Goal: Task Accomplishment & Management: Use online tool/utility

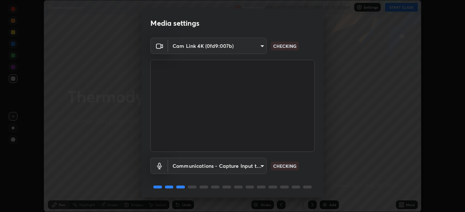
scroll to position [26, 0]
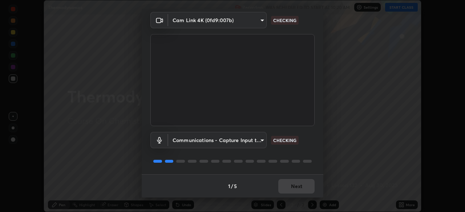
click at [303, 191] on div "1 / 5 Next" at bounding box center [233, 186] width 182 height 23
click at [302, 190] on div "1 / 5 Next" at bounding box center [233, 186] width 182 height 23
click at [303, 189] on div "1 / 5 Next" at bounding box center [233, 186] width 182 height 23
click at [303, 190] on div "1 / 5 Next" at bounding box center [233, 186] width 182 height 23
click at [304, 188] on div "1 / 5 Next" at bounding box center [233, 186] width 182 height 23
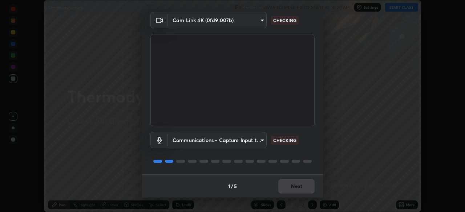
click at [304, 187] on div "1 / 5 Next" at bounding box center [233, 186] width 182 height 23
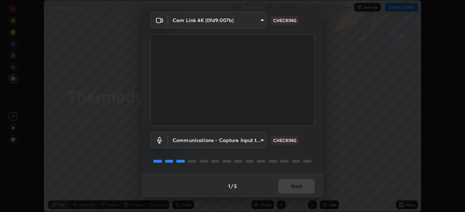
click at [303, 187] on div "1 / 5 Next" at bounding box center [233, 186] width 182 height 23
click at [303, 186] on div "1 / 5 Next" at bounding box center [233, 186] width 182 height 23
click at [304, 185] on button "Next" at bounding box center [296, 186] width 36 height 15
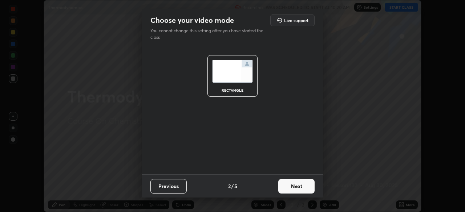
scroll to position [0, 0]
click at [302, 187] on button "Next" at bounding box center [296, 186] width 36 height 15
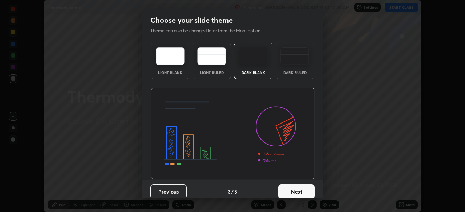
click at [306, 190] on button "Next" at bounding box center [296, 192] width 36 height 15
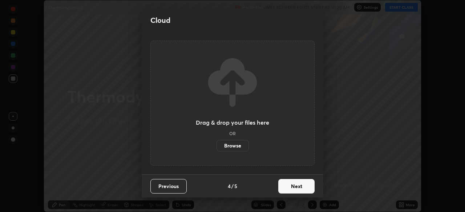
click at [295, 188] on button "Next" at bounding box center [296, 186] width 36 height 15
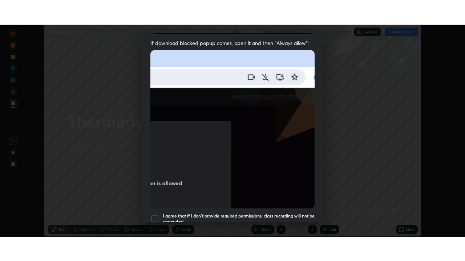
scroll to position [174, 0]
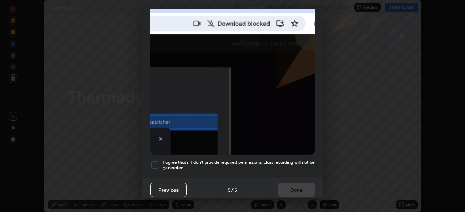
click at [158, 163] on div at bounding box center [154, 165] width 9 height 9
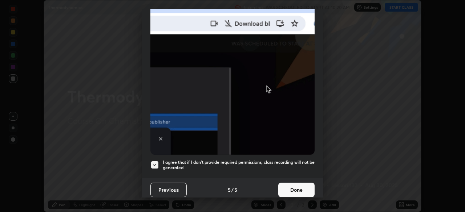
click at [286, 186] on button "Done" at bounding box center [296, 190] width 36 height 15
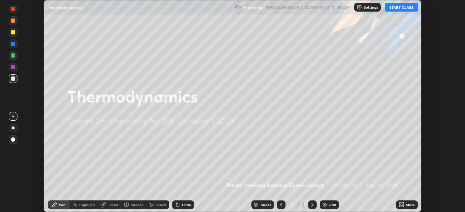
click at [398, 10] on button "START CLASS" at bounding box center [401, 7] width 33 height 9
click at [402, 206] on icon at bounding box center [403, 207] width 2 height 2
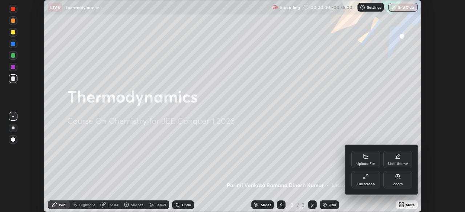
click at [374, 187] on div "Full screen" at bounding box center [365, 179] width 29 height 17
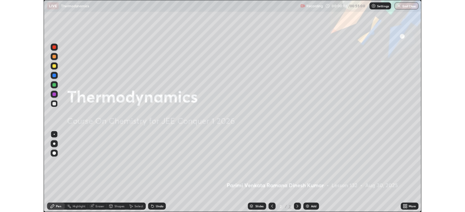
scroll to position [261, 465]
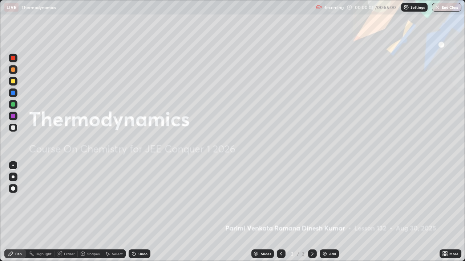
click at [336, 212] on div "Add" at bounding box center [329, 254] width 19 height 9
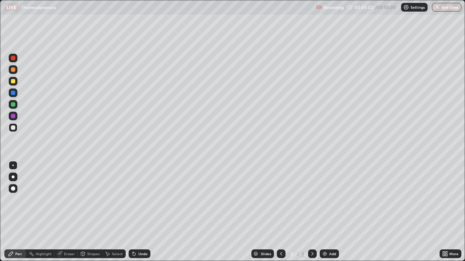
click at [16, 119] on div at bounding box center [13, 116] width 9 height 9
click at [13, 177] on div at bounding box center [13, 177] width 3 height 3
click at [15, 104] on div at bounding box center [13, 104] width 4 height 4
click at [16, 82] on div at bounding box center [13, 81] width 9 height 9
click at [16, 81] on div at bounding box center [13, 81] width 9 height 9
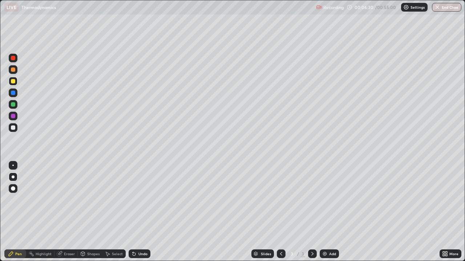
click at [13, 116] on div at bounding box center [13, 116] width 4 height 4
click at [147, 212] on div "Undo" at bounding box center [140, 254] width 22 height 9
click at [149, 212] on div "Undo" at bounding box center [140, 254] width 22 height 9
click at [15, 128] on div at bounding box center [13, 128] width 4 height 4
click at [147, 212] on div "Undo" at bounding box center [140, 254] width 22 height 9
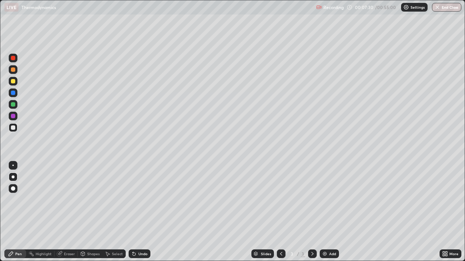
click at [147, 212] on div "Undo" at bounding box center [140, 254] width 22 height 9
click at [146, 212] on div "Undo" at bounding box center [142, 254] width 9 height 4
click at [144, 212] on div "Undo" at bounding box center [142, 254] width 9 height 4
click at [333, 212] on div "Add" at bounding box center [329, 254] width 19 height 9
click at [15, 80] on div at bounding box center [13, 81] width 4 height 4
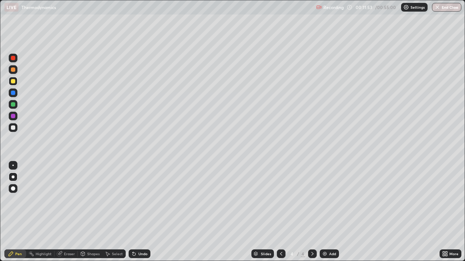
click at [16, 81] on div at bounding box center [13, 81] width 9 height 9
click at [17, 130] on div at bounding box center [13, 127] width 9 height 9
click at [14, 107] on div at bounding box center [13, 104] width 9 height 9
click at [139, 212] on div "Undo" at bounding box center [142, 254] width 9 height 4
click at [15, 128] on div at bounding box center [13, 128] width 4 height 4
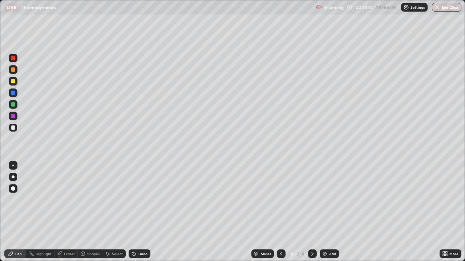
click at [329, 212] on div "Add" at bounding box center [329, 254] width 19 height 9
click at [17, 108] on div at bounding box center [13, 105] width 9 height 12
click at [17, 71] on div at bounding box center [13, 69] width 9 height 9
click at [88, 212] on div "Shapes" at bounding box center [93, 254] width 12 height 4
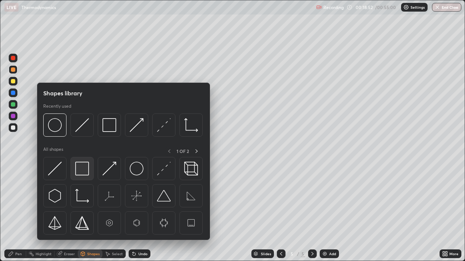
click at [86, 179] on div at bounding box center [81, 168] width 23 height 23
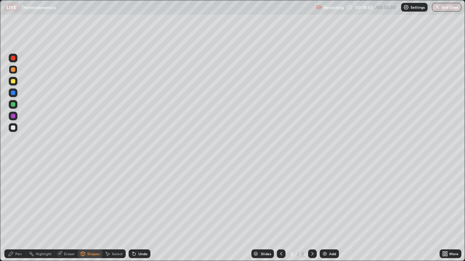
click at [18, 212] on div "Pen" at bounding box center [15, 254] width 22 height 9
click at [13, 130] on div at bounding box center [13, 128] width 4 height 4
click at [15, 119] on div at bounding box center [13, 116] width 9 height 9
click at [15, 131] on div at bounding box center [13, 127] width 9 height 9
click at [333, 212] on div "Add" at bounding box center [332, 254] width 7 height 4
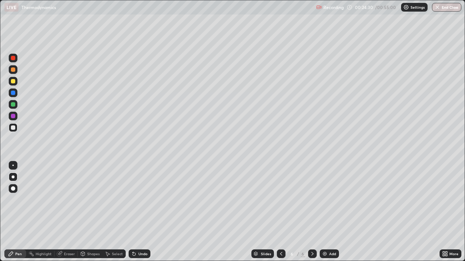
click at [13, 58] on div at bounding box center [13, 58] width 4 height 4
click at [17, 83] on div at bounding box center [13, 81] width 9 height 9
click at [283, 212] on div at bounding box center [281, 254] width 9 height 9
click at [312, 212] on icon at bounding box center [312, 254] width 6 height 6
click at [133, 212] on icon at bounding box center [134, 254] width 3 height 3
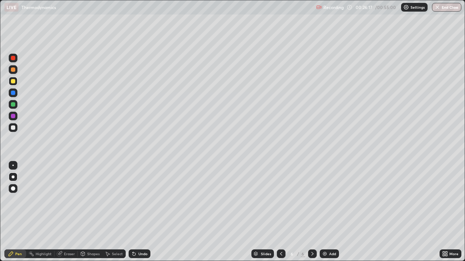
click at [70, 212] on div "Eraser" at bounding box center [69, 254] width 11 height 4
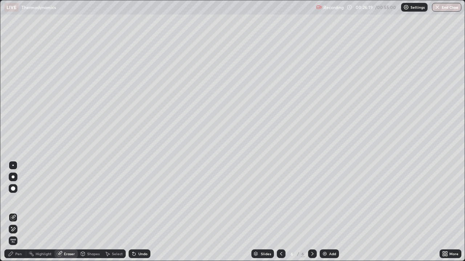
click at [20, 212] on div "Pen" at bounding box center [15, 254] width 22 height 9
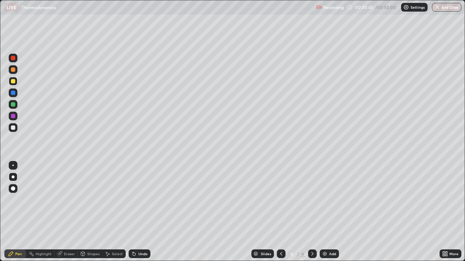
click at [325, 212] on div "Add" at bounding box center [329, 254] width 19 height 9
click at [324, 212] on img at bounding box center [325, 254] width 6 height 6
click at [91, 212] on div "Shapes" at bounding box center [93, 254] width 12 height 4
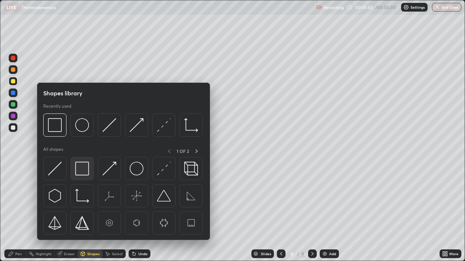
click at [85, 173] on img at bounding box center [82, 169] width 14 height 14
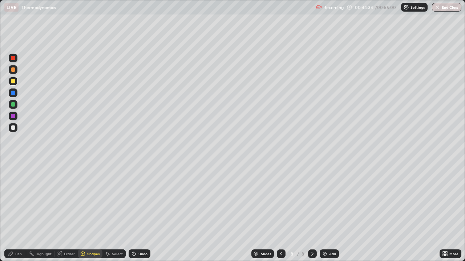
click at [20, 212] on div "Pen" at bounding box center [18, 254] width 7 height 4
click at [88, 212] on div "Shapes" at bounding box center [90, 254] width 25 height 9
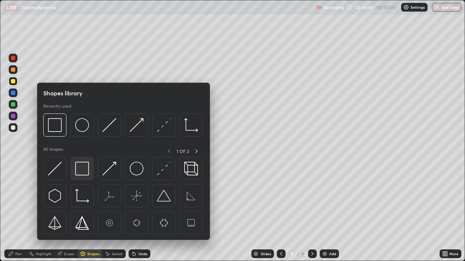
click at [82, 174] on img at bounding box center [82, 169] width 14 height 14
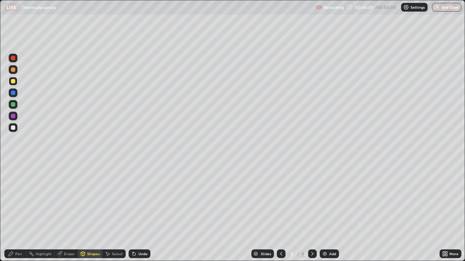
click at [64, 212] on div "Eraser" at bounding box center [69, 254] width 11 height 4
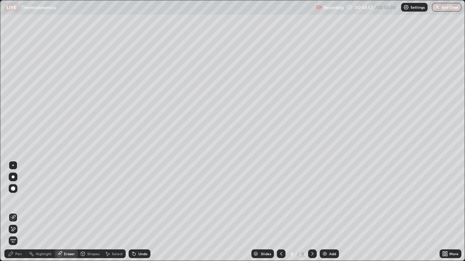
click at [94, 212] on div "Shapes" at bounding box center [90, 254] width 25 height 9
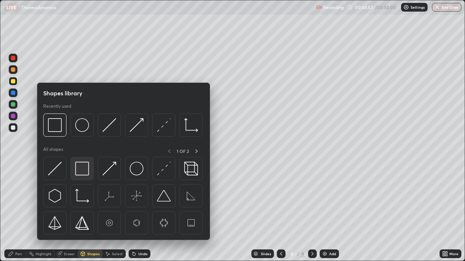
click at [83, 177] on div at bounding box center [81, 168] width 23 height 23
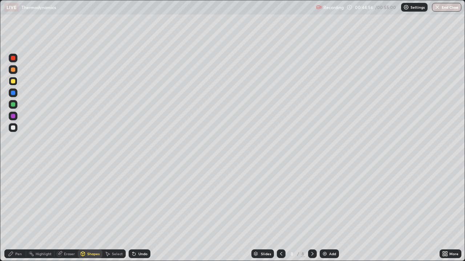
click at [20, 212] on div "Pen" at bounding box center [18, 254] width 7 height 4
click at [14, 129] on div at bounding box center [13, 128] width 4 height 4
click at [16, 106] on div at bounding box center [13, 104] width 9 height 9
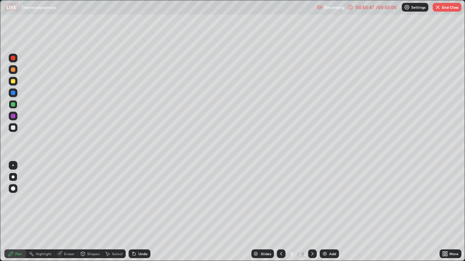
click at [15, 83] on div at bounding box center [13, 81] width 9 height 9
click at [149, 212] on div "Undo" at bounding box center [140, 254] width 22 height 9
click at [148, 212] on div "Undo" at bounding box center [140, 254] width 22 height 9
click at [146, 212] on div "Undo" at bounding box center [140, 254] width 22 height 9
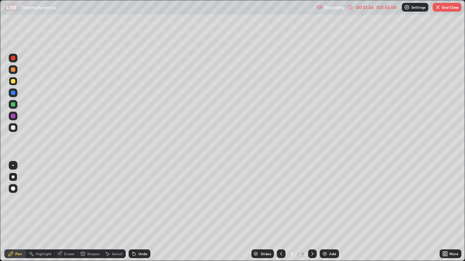
click at [391, 212] on div "Slides 8 / 8 Add" at bounding box center [294, 254] width 289 height 15
click at [393, 212] on div "Slides 8 / 8 Add" at bounding box center [294, 254] width 289 height 15
click at [330, 212] on div "Add" at bounding box center [332, 254] width 7 height 4
click at [13, 117] on div at bounding box center [13, 116] width 4 height 4
click at [138, 212] on div "Undo" at bounding box center [142, 254] width 9 height 4
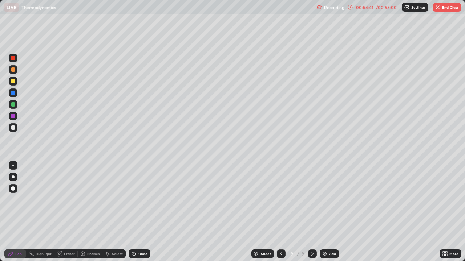
click at [138, 212] on div "Undo" at bounding box center [142, 254] width 9 height 4
click at [138, 212] on div "Undo" at bounding box center [140, 254] width 22 height 9
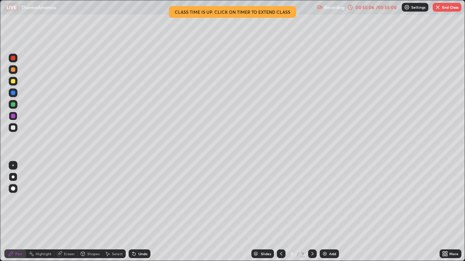
click at [65, 212] on div "Eraser" at bounding box center [69, 254] width 11 height 4
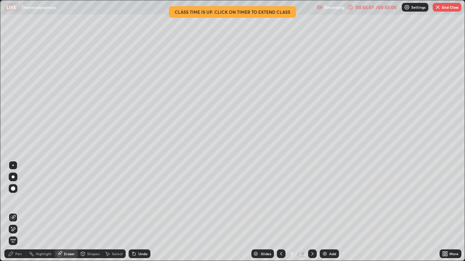
click at [23, 212] on div "Pen" at bounding box center [15, 254] width 22 height 9
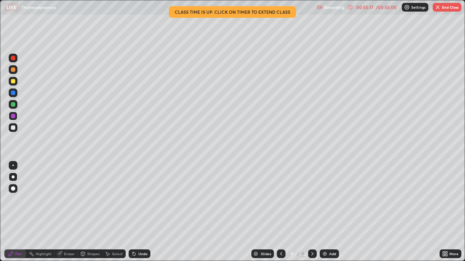
click at [139, 212] on div "Undo" at bounding box center [142, 254] width 9 height 4
click at [140, 212] on div "Undo" at bounding box center [142, 254] width 9 height 4
click at [360, 9] on div "00:55:23" at bounding box center [364, 7] width 20 height 4
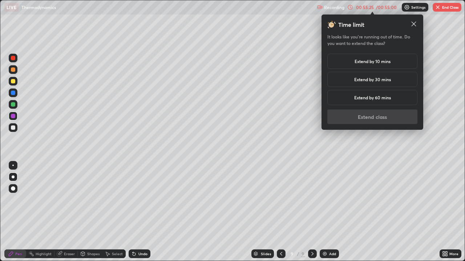
click at [371, 78] on h5 "Extend by 30 mins" at bounding box center [372, 79] width 37 height 7
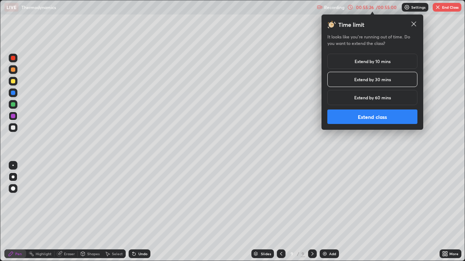
click at [368, 118] on button "Extend class" at bounding box center [372, 117] width 90 height 15
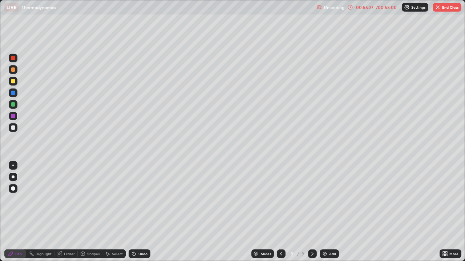
click at [284, 212] on div at bounding box center [281, 254] width 9 height 9
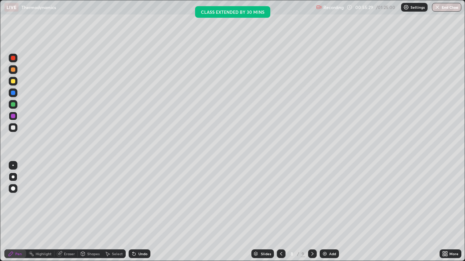
click at [312, 212] on icon at bounding box center [312, 254] width 6 height 6
click at [16, 129] on div at bounding box center [13, 127] width 9 height 9
click at [73, 212] on div "Eraser" at bounding box center [69, 254] width 11 height 4
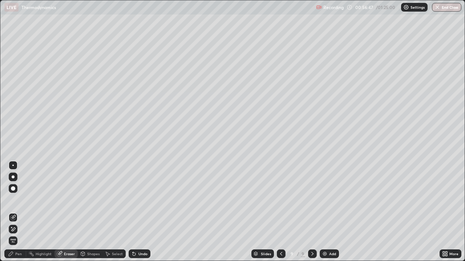
click at [21, 212] on div "Pen" at bounding box center [18, 254] width 7 height 4
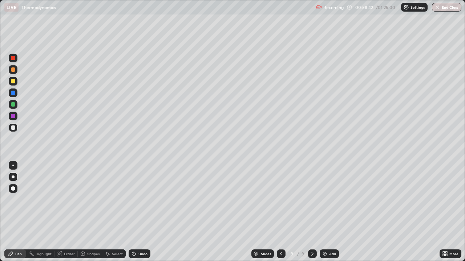
click at [330, 212] on div "Add" at bounding box center [329, 254] width 19 height 9
click at [332, 212] on div "Add" at bounding box center [329, 254] width 19 height 9
click at [133, 212] on icon at bounding box center [134, 254] width 3 height 3
click at [17, 107] on div at bounding box center [13, 105] width 9 height 12
click at [15, 68] on div at bounding box center [13, 70] width 4 height 4
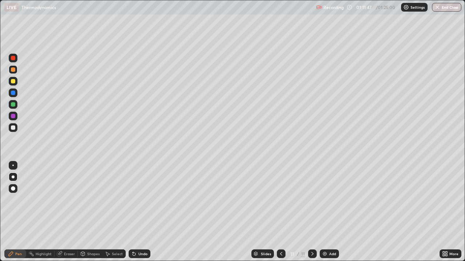
click at [77, 212] on div at bounding box center [77, 254] width 0 height 6
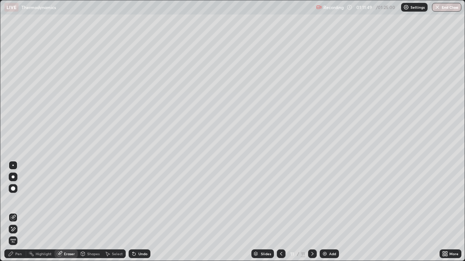
click at [20, 212] on div "Pen" at bounding box center [18, 254] width 7 height 4
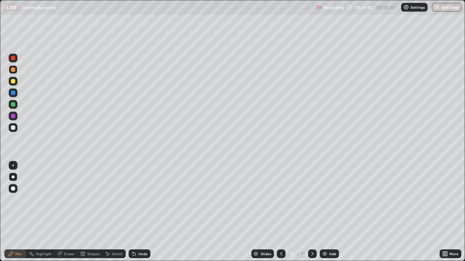
click at [68, 212] on div "Eraser" at bounding box center [69, 254] width 11 height 4
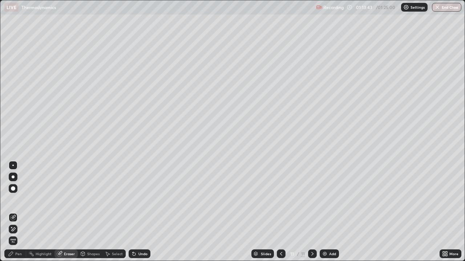
click at [24, 212] on div "Pen" at bounding box center [15, 254] width 22 height 9
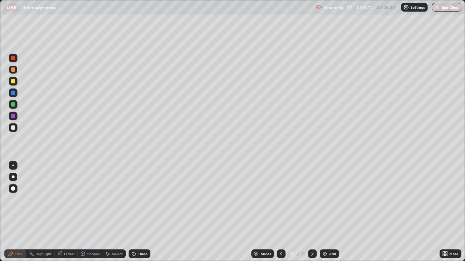
click at [149, 212] on div "Undo" at bounding box center [140, 254] width 22 height 9
click at [69, 212] on div "Eraser" at bounding box center [69, 254] width 11 height 4
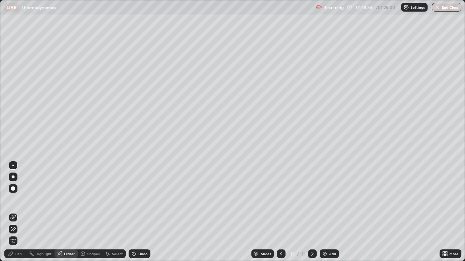
click at [21, 212] on div "Pen" at bounding box center [18, 254] width 7 height 4
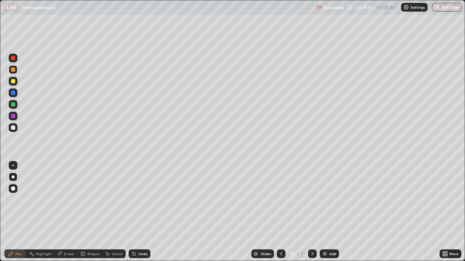
click at [69, 212] on div "Eraser" at bounding box center [69, 254] width 11 height 4
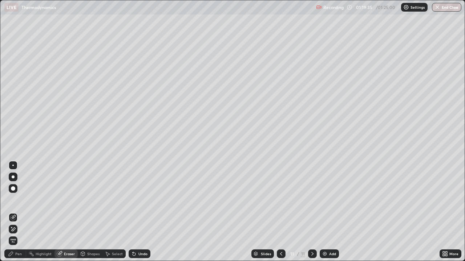
click at [20, 212] on div "Pen" at bounding box center [18, 254] width 7 height 4
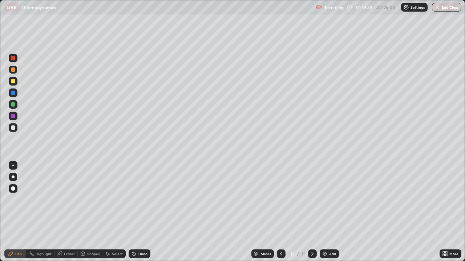
click at [65, 212] on div "Eraser" at bounding box center [69, 254] width 11 height 4
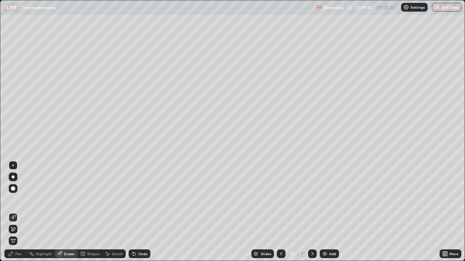
click at [23, 212] on div "Pen" at bounding box center [15, 254] width 22 height 9
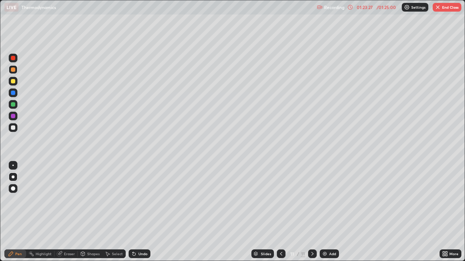
click at [333, 212] on div "Add" at bounding box center [332, 254] width 7 height 4
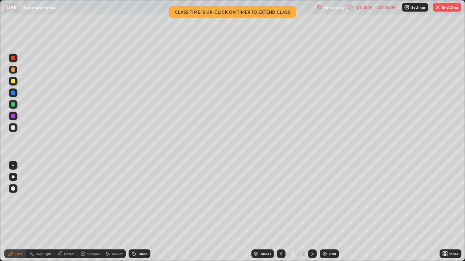
click at [15, 128] on div at bounding box center [13, 128] width 4 height 4
click at [16, 118] on div at bounding box center [13, 116] width 9 height 9
click at [13, 129] on div at bounding box center [13, 128] width 4 height 4
click at [17, 106] on div at bounding box center [13, 104] width 9 height 9
click at [71, 212] on div "Eraser" at bounding box center [65, 254] width 23 height 9
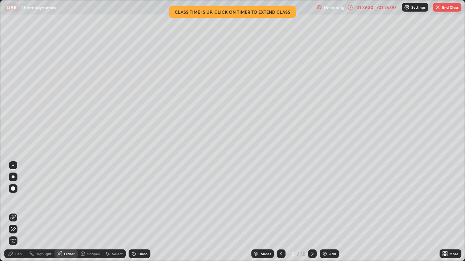
click at [23, 212] on div "Pen" at bounding box center [15, 254] width 22 height 9
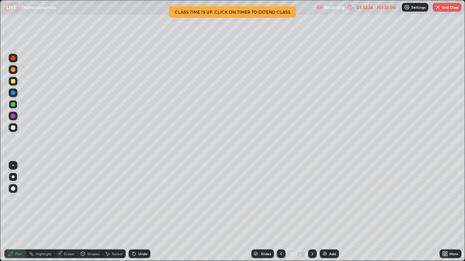
click at [330, 212] on div "Add" at bounding box center [332, 254] width 7 height 4
click at [15, 83] on div at bounding box center [13, 81] width 9 height 9
click at [147, 212] on div "Undo" at bounding box center [140, 254] width 22 height 9
click at [74, 212] on div "Eraser" at bounding box center [65, 254] width 23 height 9
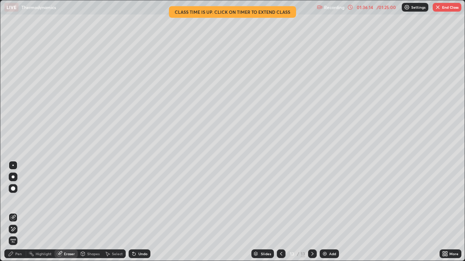
click at [19, 212] on div "Pen" at bounding box center [15, 254] width 22 height 9
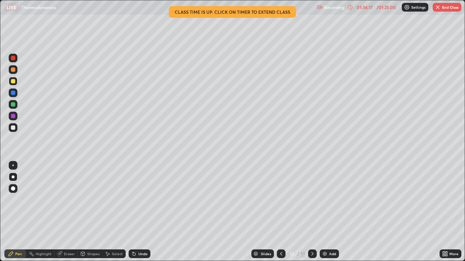
click at [69, 212] on div "Eraser" at bounding box center [69, 254] width 11 height 4
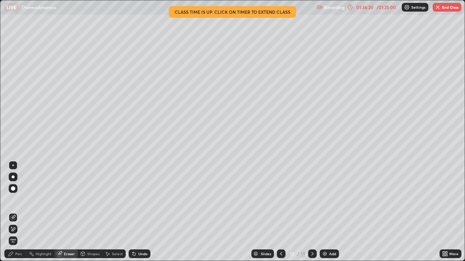
click at [21, 212] on div "Pen" at bounding box center [15, 254] width 22 height 9
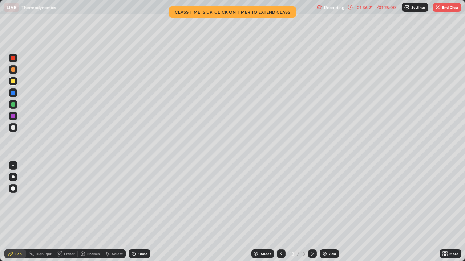
click at [17, 129] on div at bounding box center [13, 127] width 9 height 9
click at [16, 119] on div at bounding box center [13, 116] width 9 height 9
click at [211, 212] on div "Slides 13 / 13 Add" at bounding box center [294, 254] width 289 height 15
click at [230, 212] on div "Slides 13 / 13 Add" at bounding box center [294, 254] width 289 height 15
click at [329, 212] on div "Add" at bounding box center [332, 254] width 7 height 4
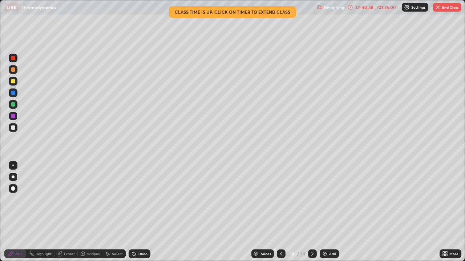
click at [329, 212] on div "Add" at bounding box center [332, 254] width 7 height 4
click at [16, 82] on div at bounding box center [13, 81] width 9 height 9
click at [277, 212] on div at bounding box center [281, 254] width 9 height 9
click at [137, 212] on div "Undo" at bounding box center [140, 254] width 22 height 9
click at [139, 212] on div "Undo" at bounding box center [140, 254] width 22 height 9
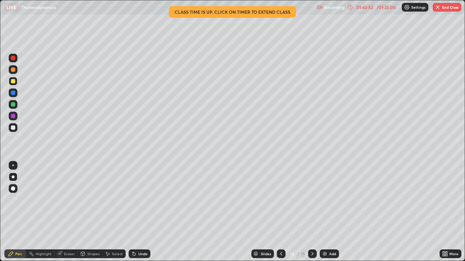
click at [141, 212] on div "Undo" at bounding box center [142, 254] width 9 height 4
click at [75, 212] on div "Eraser" at bounding box center [65, 254] width 23 height 9
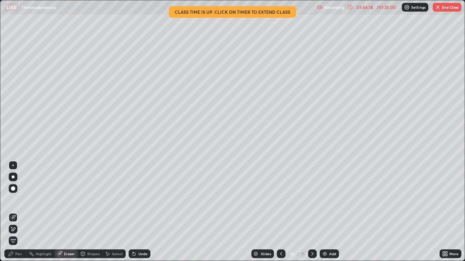
click at [21, 212] on div "Pen" at bounding box center [18, 254] width 7 height 4
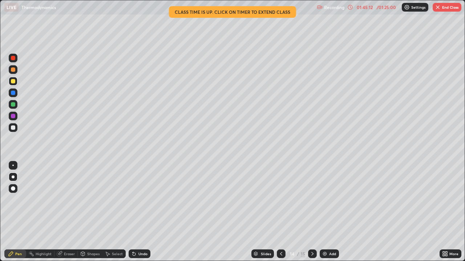
click at [149, 212] on div "Undo" at bounding box center [140, 254] width 22 height 9
click at [74, 212] on div "Eraser" at bounding box center [69, 254] width 11 height 4
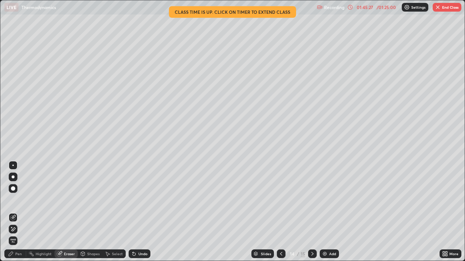
click at [21, 212] on div "Pen" at bounding box center [18, 254] width 7 height 4
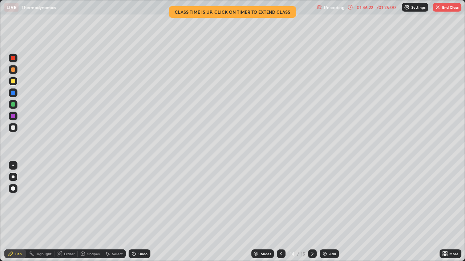
click at [73, 212] on div "Eraser" at bounding box center [69, 254] width 11 height 4
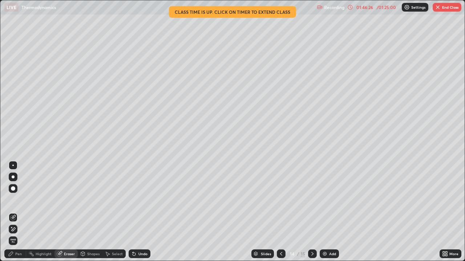
click at [21, 212] on div "Pen" at bounding box center [18, 254] width 7 height 4
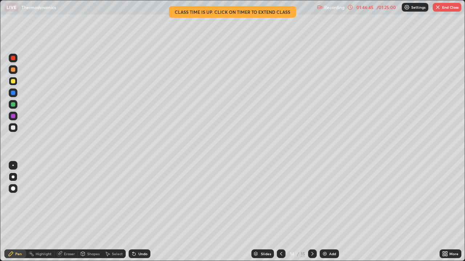
click at [73, 212] on div "Eraser" at bounding box center [69, 254] width 11 height 4
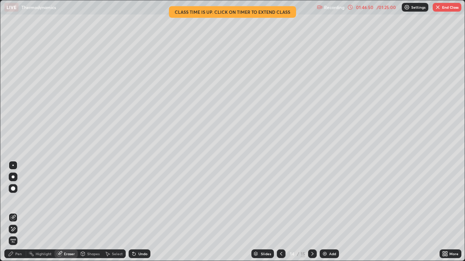
click at [24, 212] on div "Pen" at bounding box center [15, 254] width 22 height 9
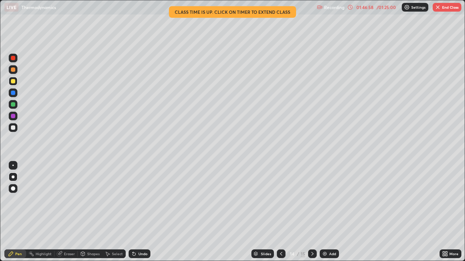
click at [76, 212] on div "Eraser" at bounding box center [65, 254] width 23 height 9
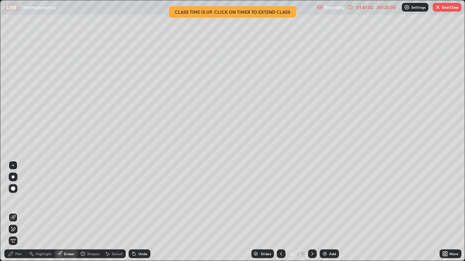
click at [23, 212] on div "Pen" at bounding box center [15, 254] width 22 height 9
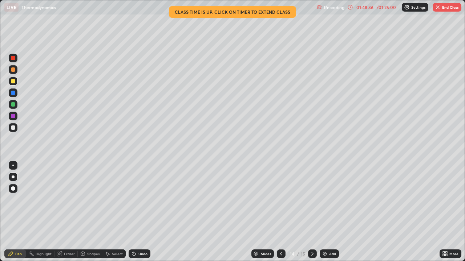
click at [443, 11] on button "End Class" at bounding box center [446, 7] width 29 height 9
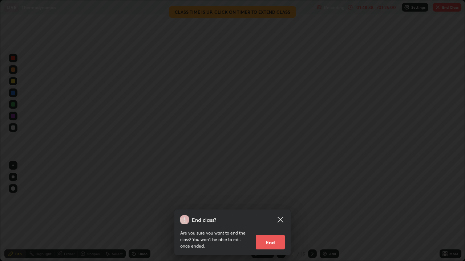
click at [280, 212] on button "End" at bounding box center [270, 242] width 29 height 15
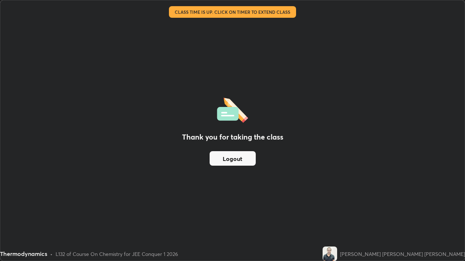
click at [248, 162] on button "Logout" at bounding box center [233, 158] width 46 height 15
click at [246, 161] on button "Logout" at bounding box center [233, 158] width 46 height 15
click at [246, 159] on button "Logout" at bounding box center [233, 158] width 46 height 15
click at [245, 160] on button "Logout" at bounding box center [233, 158] width 46 height 15
click at [247, 160] on button "Logout" at bounding box center [233, 158] width 46 height 15
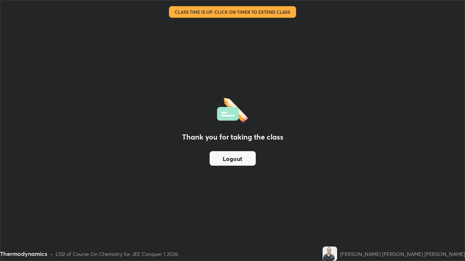
click at [244, 160] on button "Logout" at bounding box center [233, 158] width 46 height 15
click at [243, 160] on button "Logout" at bounding box center [233, 158] width 46 height 15
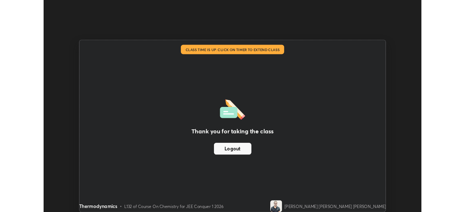
scroll to position [36101, 35849]
